Goal: Task Accomplishment & Management: Manage account settings

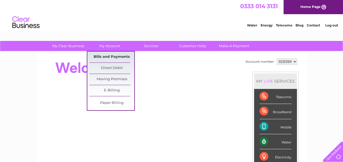
click at [119, 56] on link "Bills and Payments" at bounding box center [111, 57] width 45 height 11
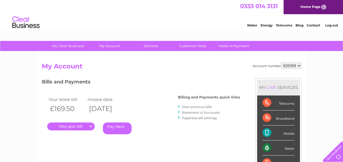
click at [191, 107] on link "View previous bills" at bounding box center [197, 107] width 30 height 4
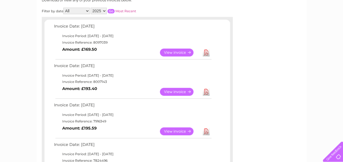
scroll to position [73, 0]
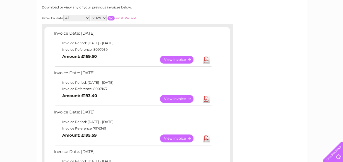
click at [178, 59] on link "View" at bounding box center [180, 60] width 40 height 8
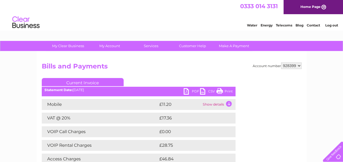
click at [187, 61] on div "Account number 928399 Bills and Payments Current Invoice PDF CSV Print" at bounding box center [172, 130] width 270 height 156
